Goal: Transaction & Acquisition: Purchase product/service

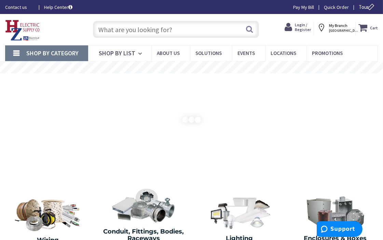
click at [105, 27] on input "text" at bounding box center [176, 29] width 167 height 17
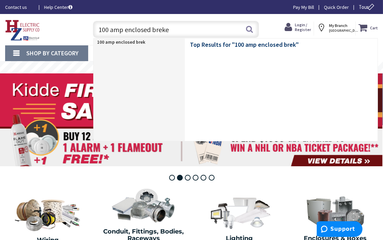
type input "100 amp enclosed breker"
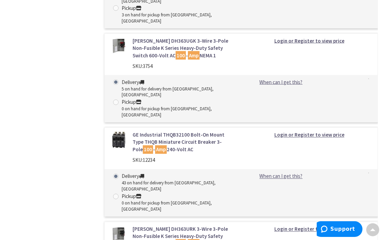
scroll to position [1595, 0]
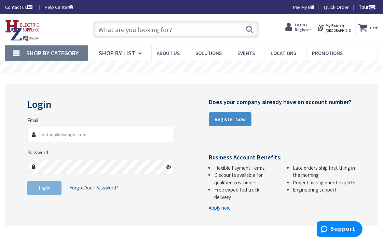
click at [56, 136] on input "Email" at bounding box center [100, 134] width 147 height 15
type input "[EMAIL_ADDRESS][DOMAIN_NAME]"
click at [46, 188] on span "Login" at bounding box center [45, 188] width 12 height 6
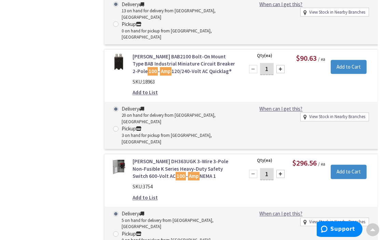
scroll to position [1748, 0]
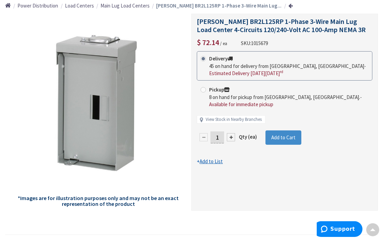
scroll to position [39, 0]
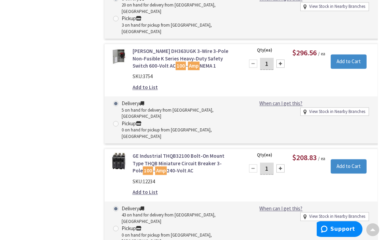
scroll to position [1768, 0]
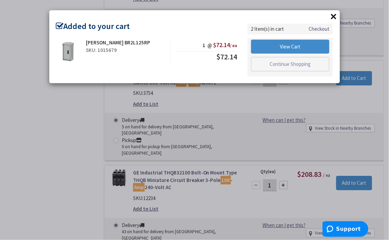
click at [334, 15] on button "×" at bounding box center [334, 16] width 10 height 10
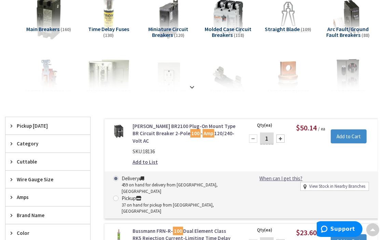
scroll to position [0, 0]
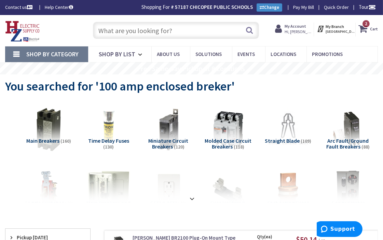
click at [130, 29] on input "text" at bounding box center [176, 30] width 167 height 17
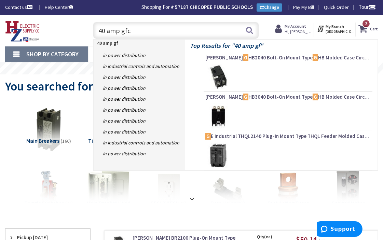
type input "40 amp gfci"
